Goal: Navigation & Orientation: Find specific page/section

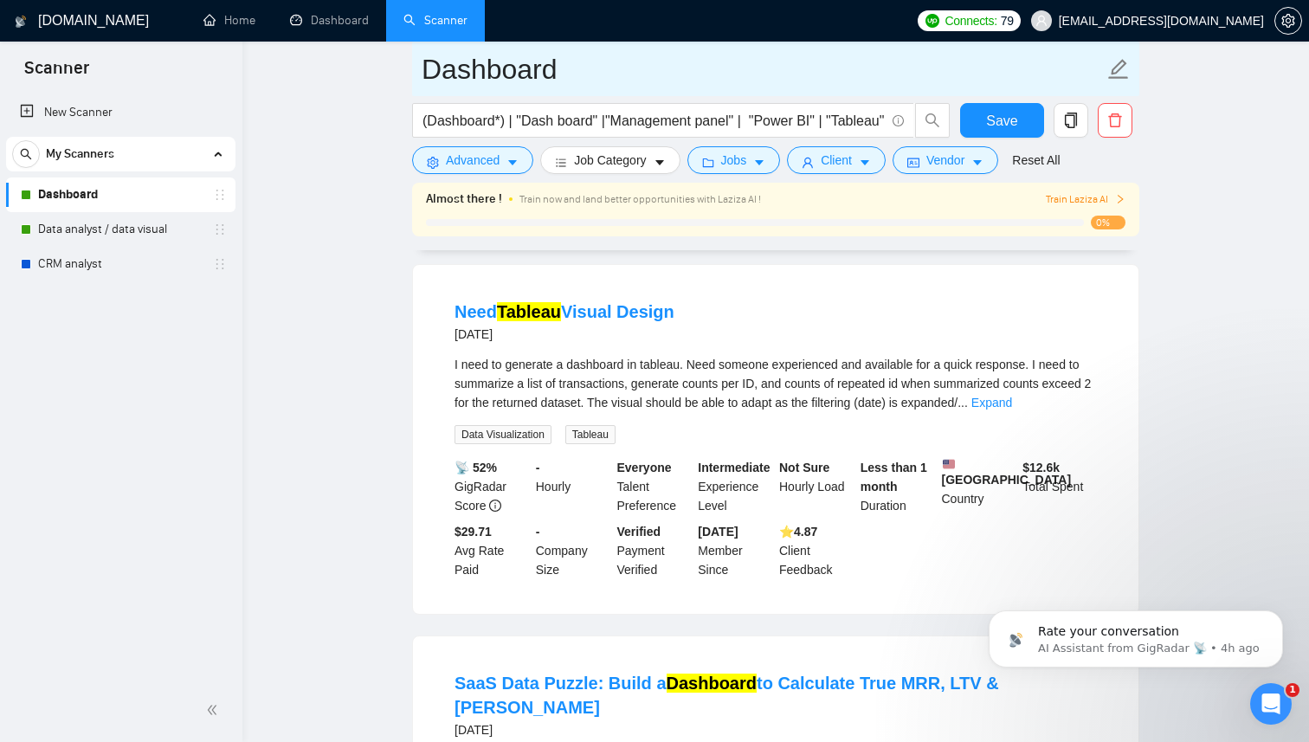
scroll to position [876, 0]
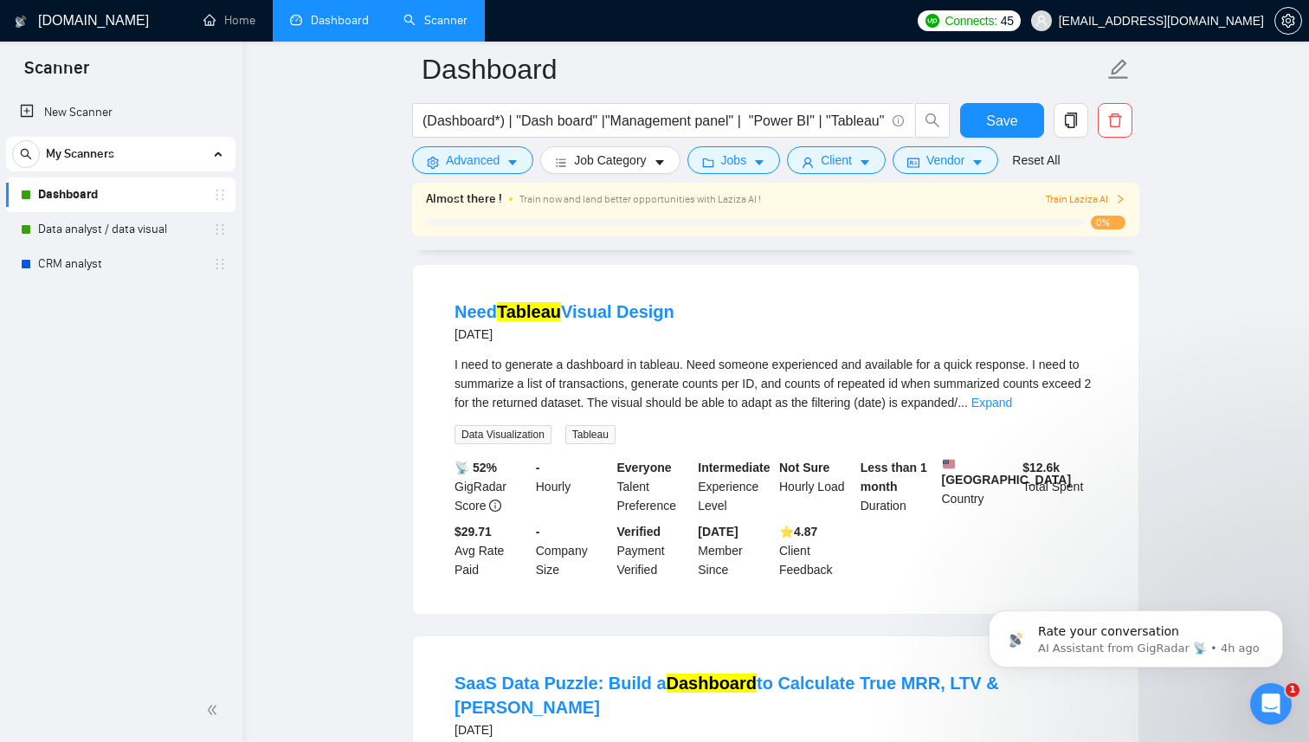
click at [339, 21] on link "Dashboard" at bounding box center [329, 20] width 79 height 15
